Goal: Information Seeking & Learning: Learn about a topic

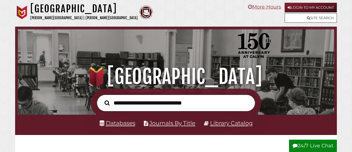
scroll to position [105, 314]
click at [113, 104] on input "text" at bounding box center [176, 103] width 159 height 17
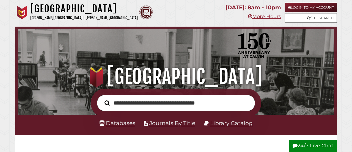
type input "**********"
click at [102, 99] on button "Search" at bounding box center [107, 103] width 11 height 8
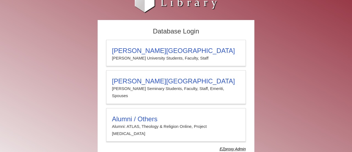
scroll to position [22, 0]
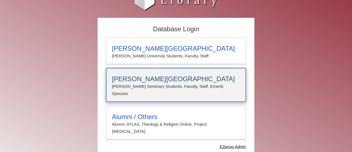
click at [153, 82] on h3 "Calvin Theological Seminary" at bounding box center [176, 79] width 128 height 8
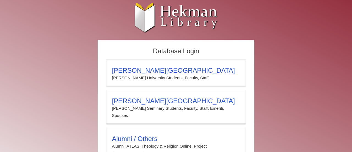
scroll to position [22, 0]
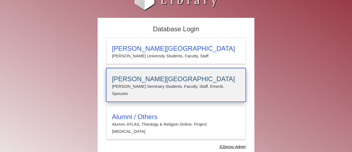
click at [154, 84] on p "Calvin Seminary Students, Faculty, Staff, Emeriti, Spouses" at bounding box center [176, 90] width 128 height 15
